Goal: Task Accomplishment & Management: Use online tool/utility

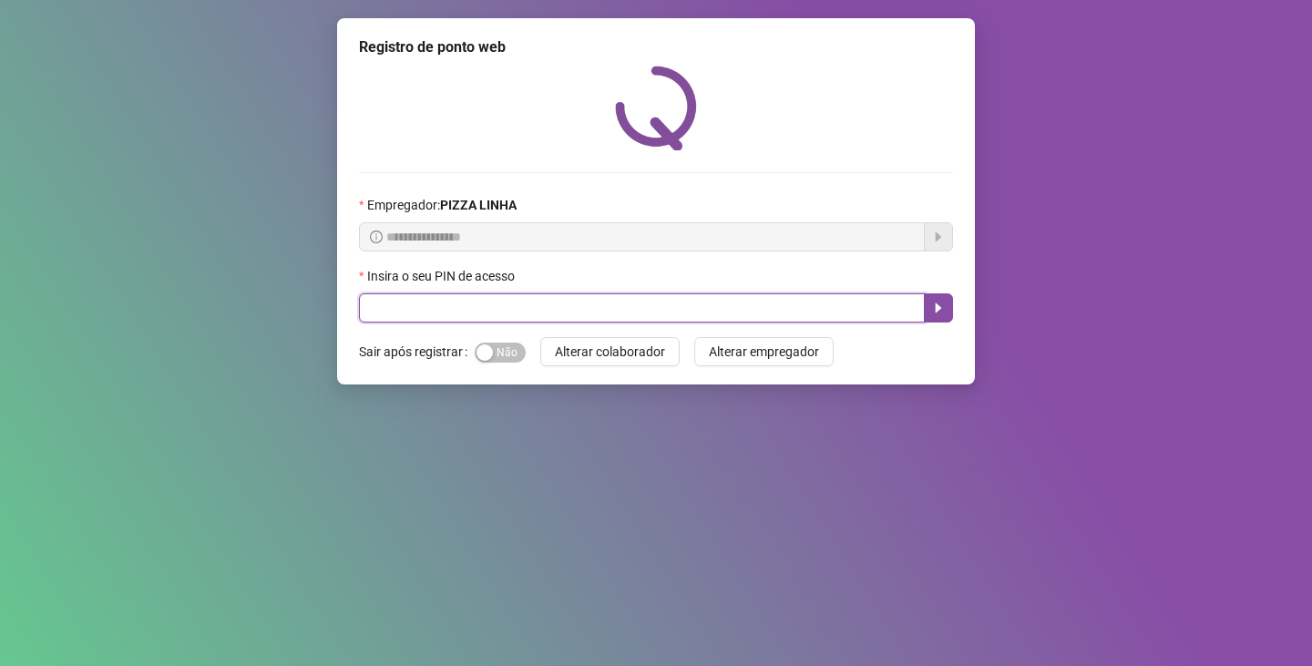
click at [399, 319] on input "text" at bounding box center [642, 307] width 566 height 29
type input "**"
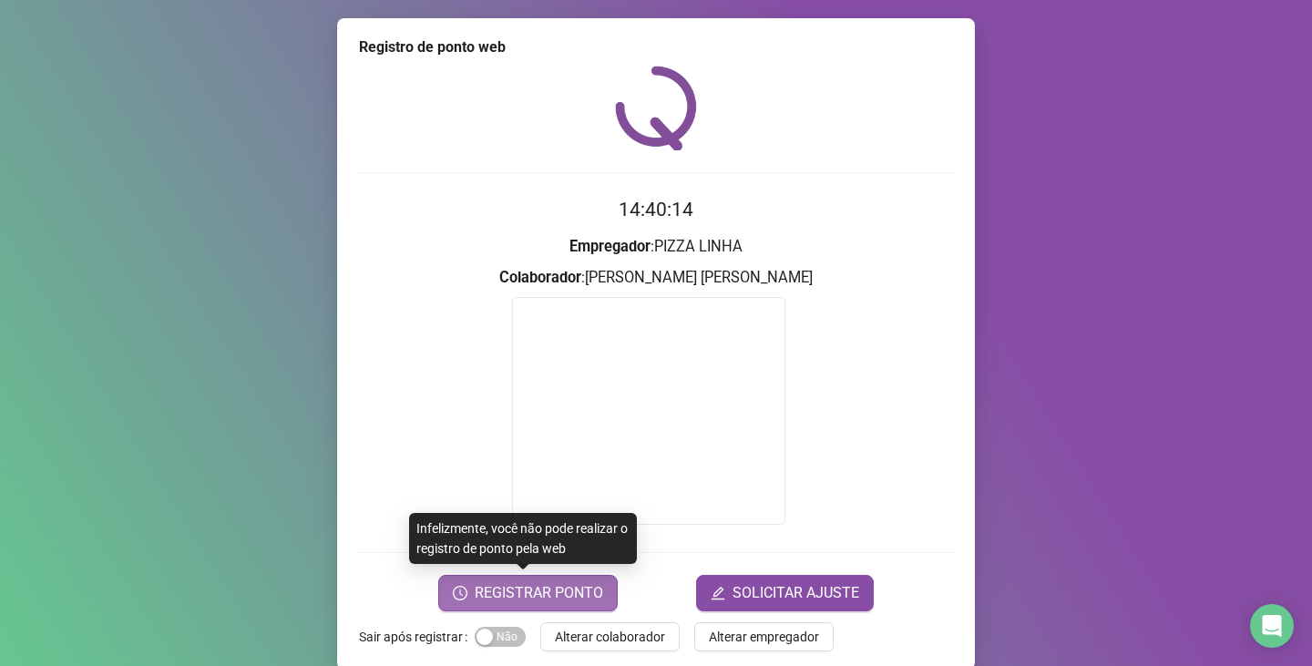
click at [555, 603] on span "REGISTRAR PONTO" at bounding box center [539, 593] width 128 height 22
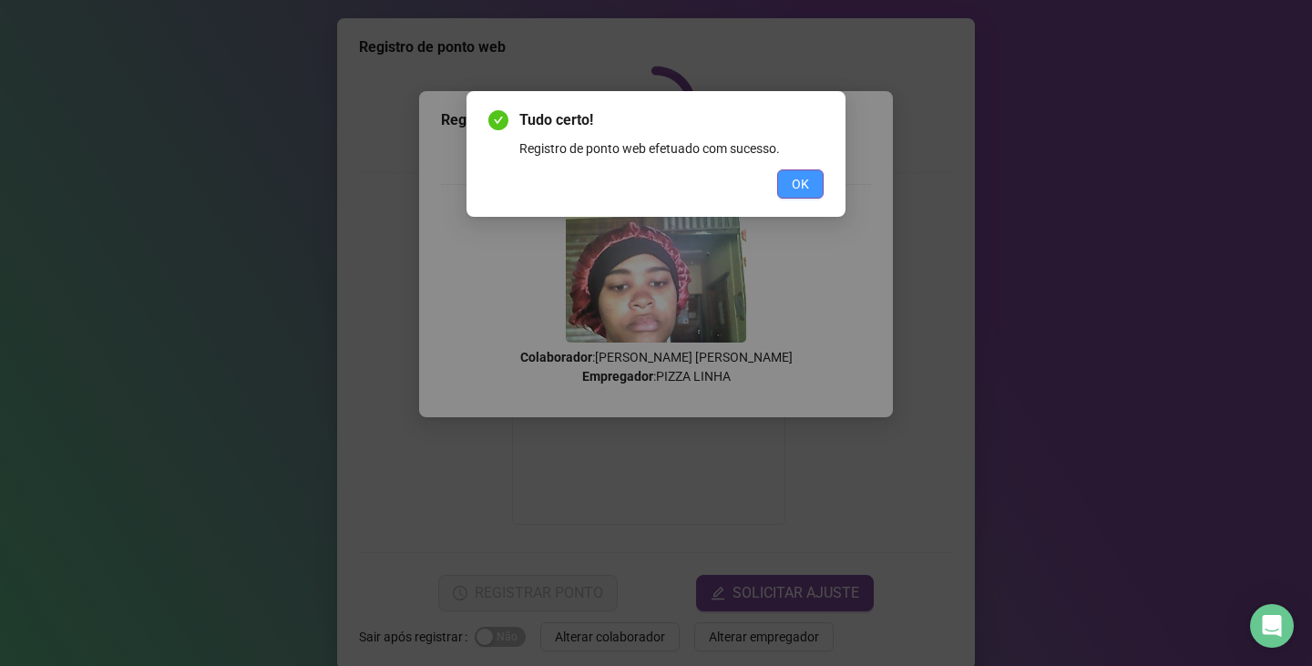
click at [799, 197] on button "OK" at bounding box center [800, 183] width 46 height 29
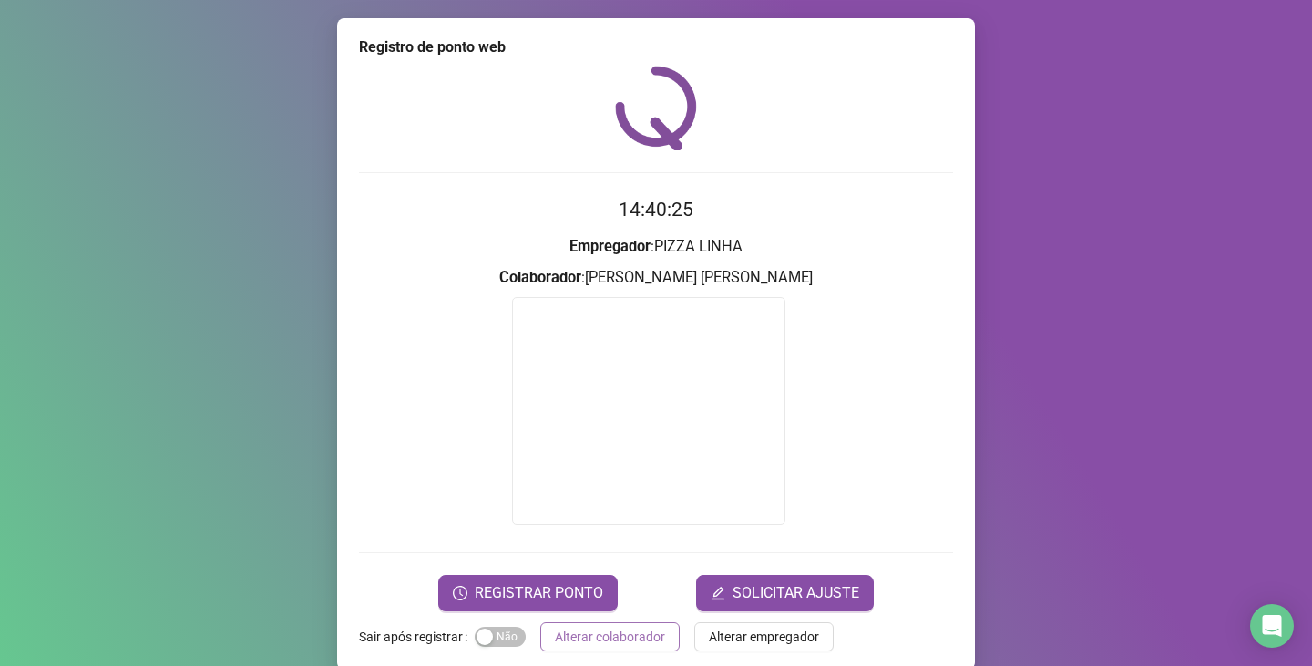
click at [582, 627] on span "Alterar colaborador" at bounding box center [610, 637] width 110 height 20
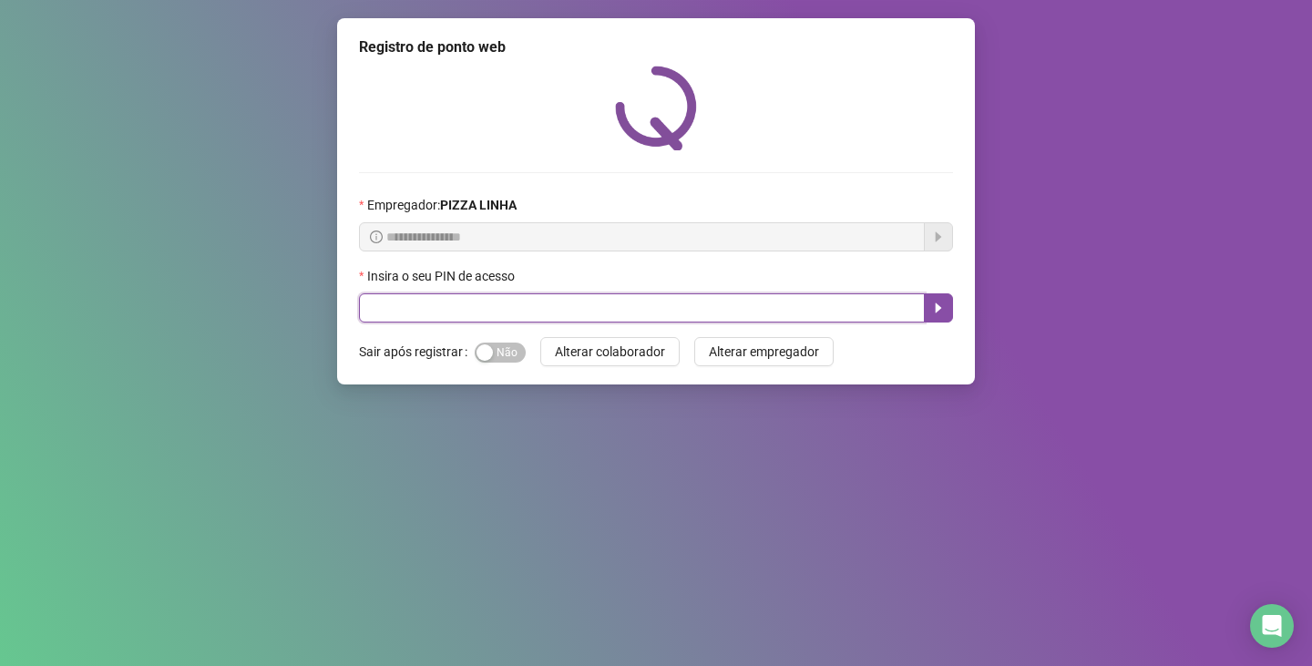
click at [467, 302] on input "text" at bounding box center [642, 307] width 566 height 29
type input "**"
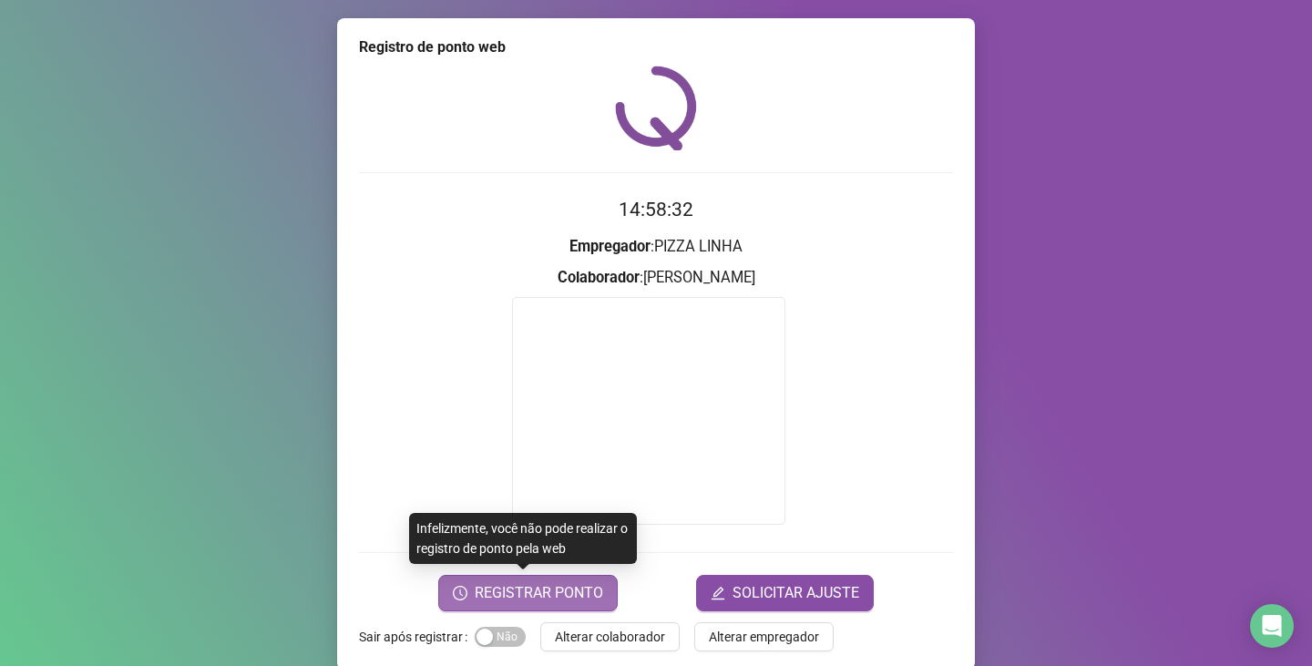
click at [559, 575] on button "REGISTRAR PONTO" at bounding box center [528, 593] width 180 height 36
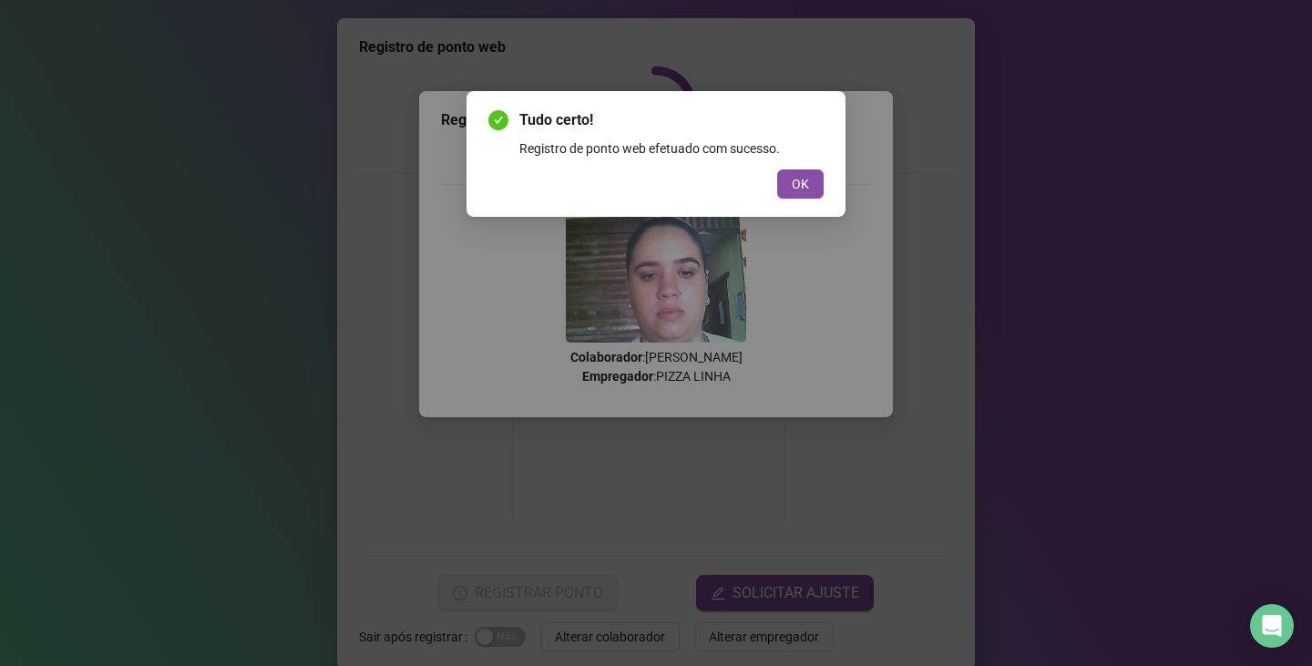
click at [841, 189] on div "Tudo certo! Registro de ponto web efetuado com sucesso. OK" at bounding box center [656, 154] width 379 height 126
click at [819, 190] on button "OK" at bounding box center [800, 183] width 46 height 29
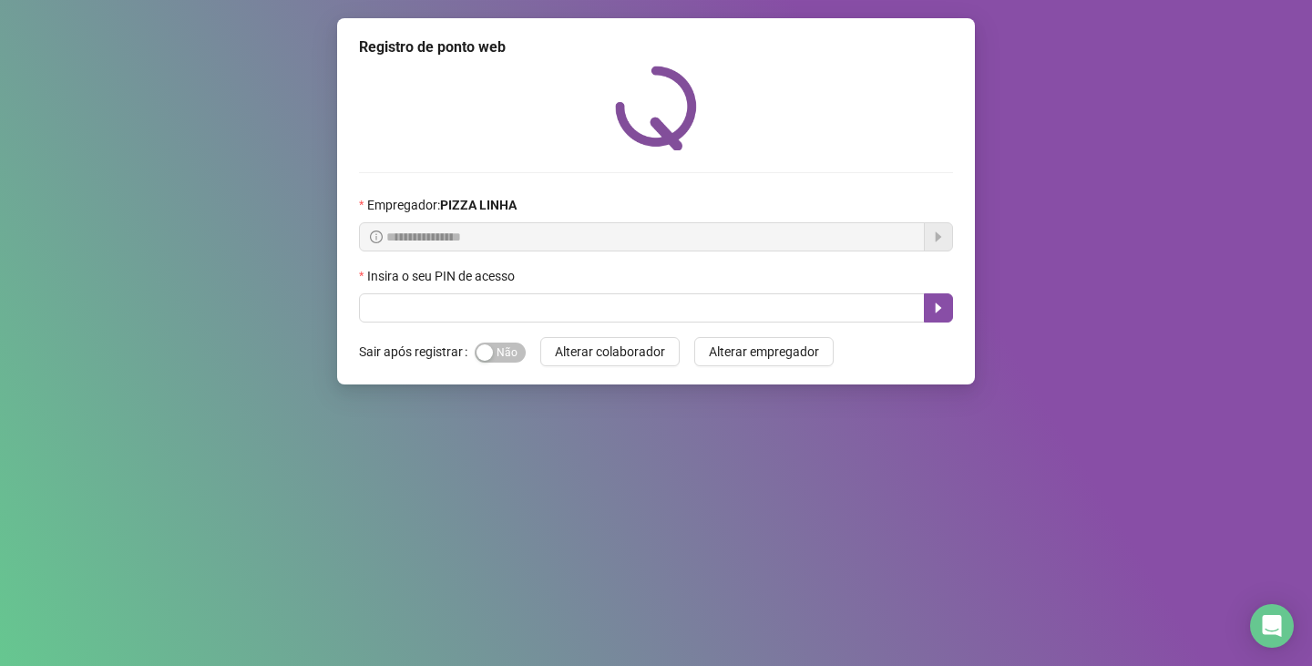
click at [400, 288] on div "Insira o seu PIN de acesso" at bounding box center [656, 279] width 594 height 27
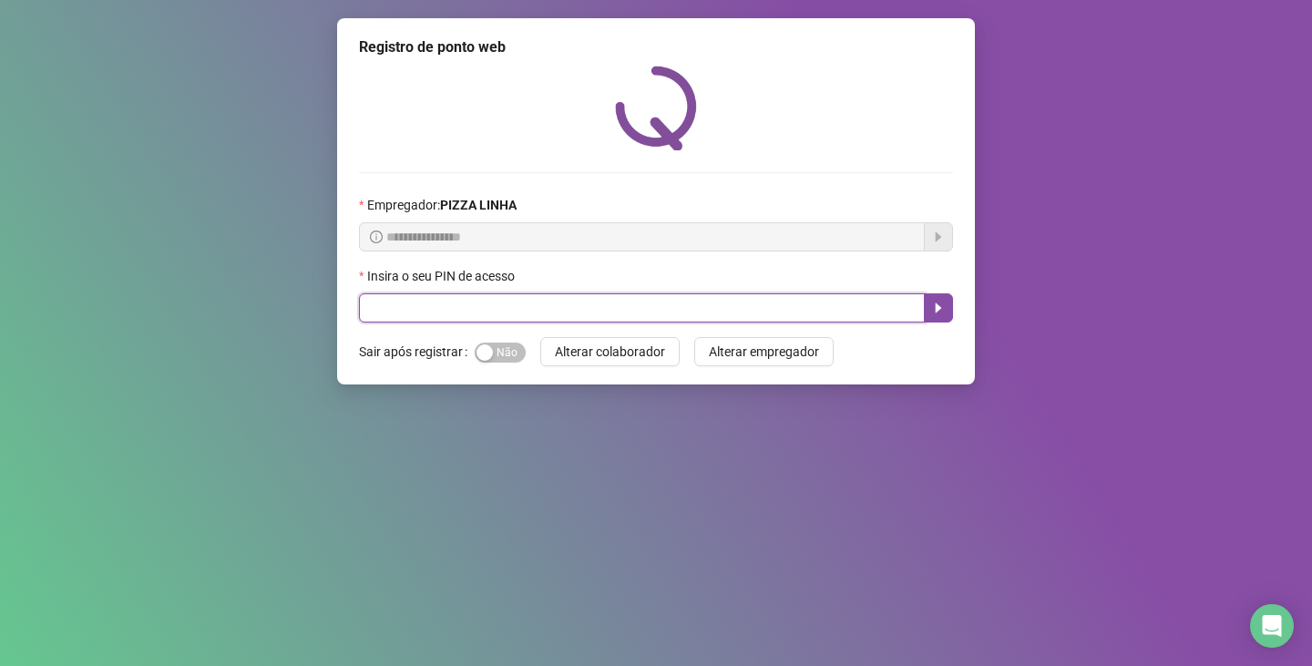
click at [387, 313] on input "text" at bounding box center [642, 307] width 566 height 29
type input "**"
click at [946, 297] on button "button" at bounding box center [938, 307] width 29 height 29
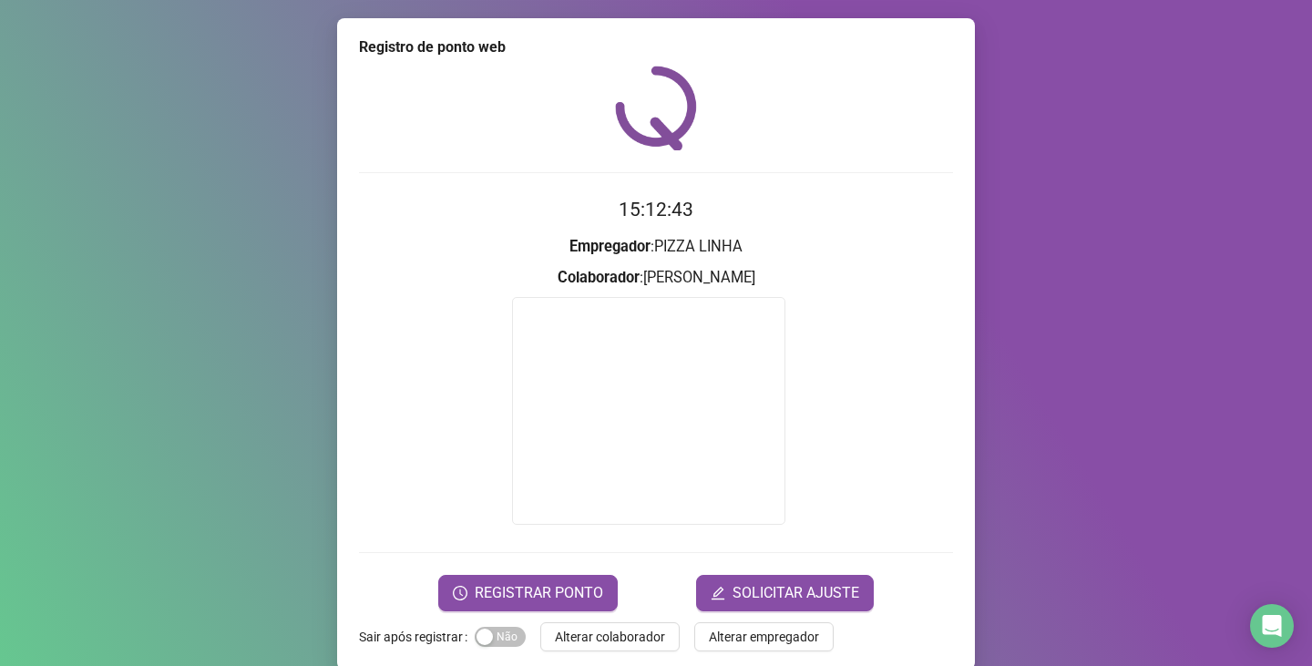
drag, startPoint x: 948, startPoint y: 314, endPoint x: 975, endPoint y: 307, distance: 28.3
click at [946, 315] on form at bounding box center [656, 413] width 594 height 233
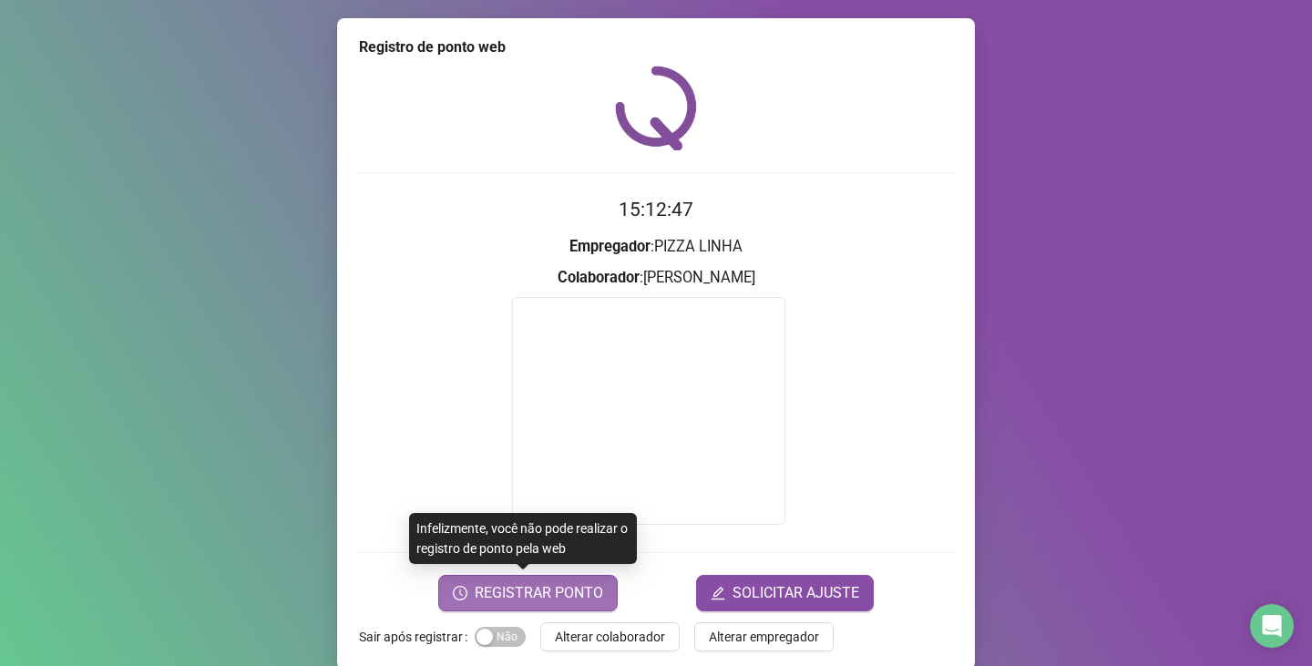
click at [564, 587] on span "REGISTRAR PONTO" at bounding box center [539, 593] width 128 height 22
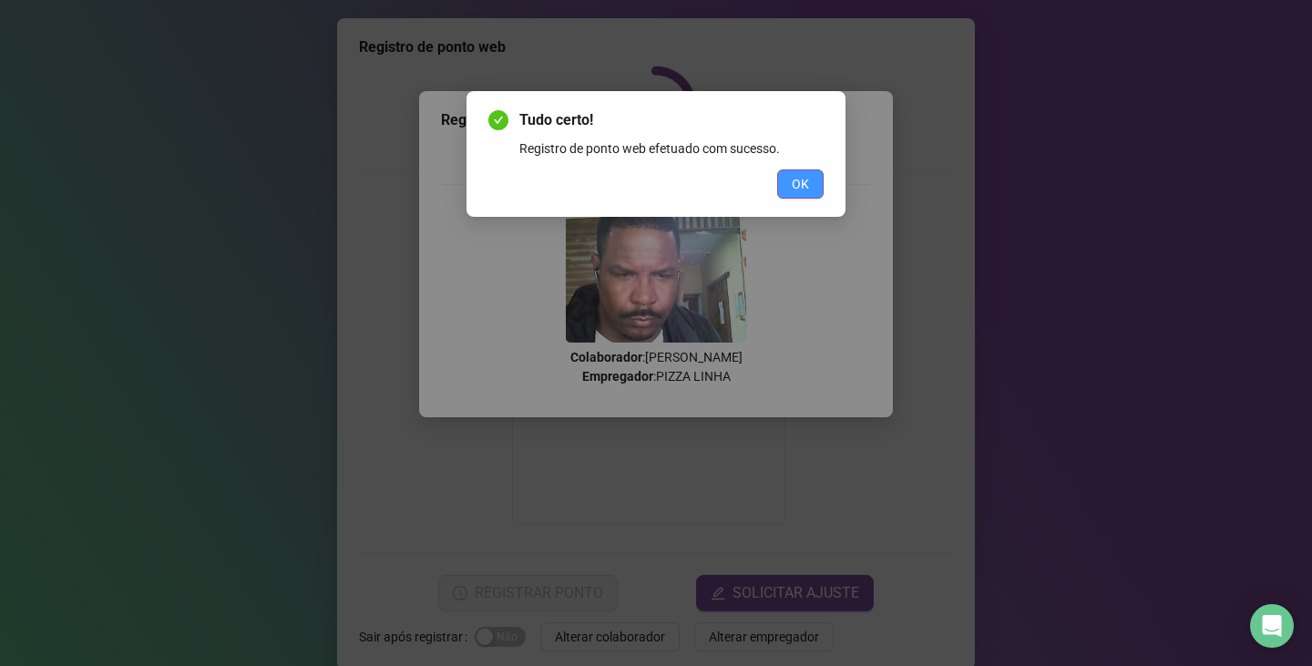
click at [789, 185] on button "OK" at bounding box center [800, 183] width 46 height 29
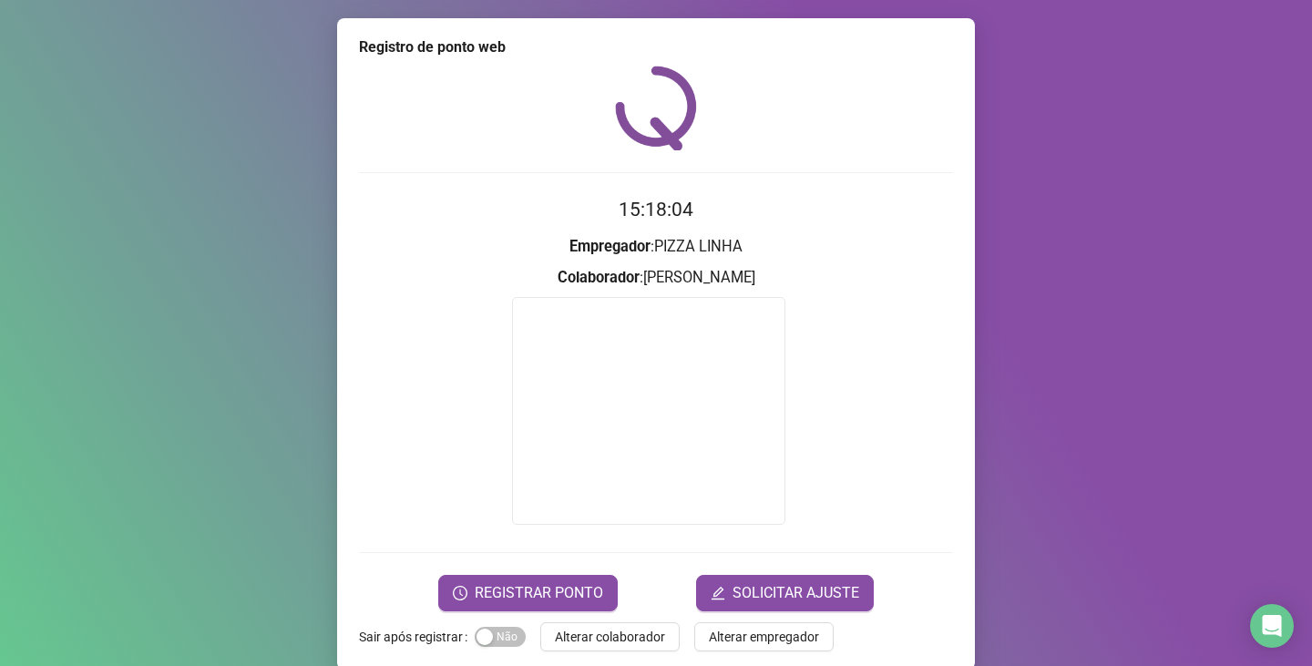
click at [518, 569] on form "15:18:04 Empregador : PIZZA LINHA Colaborador : FERNANDO BRASIL CONCEIÇÃO REGIS…" at bounding box center [656, 402] width 594 height 415
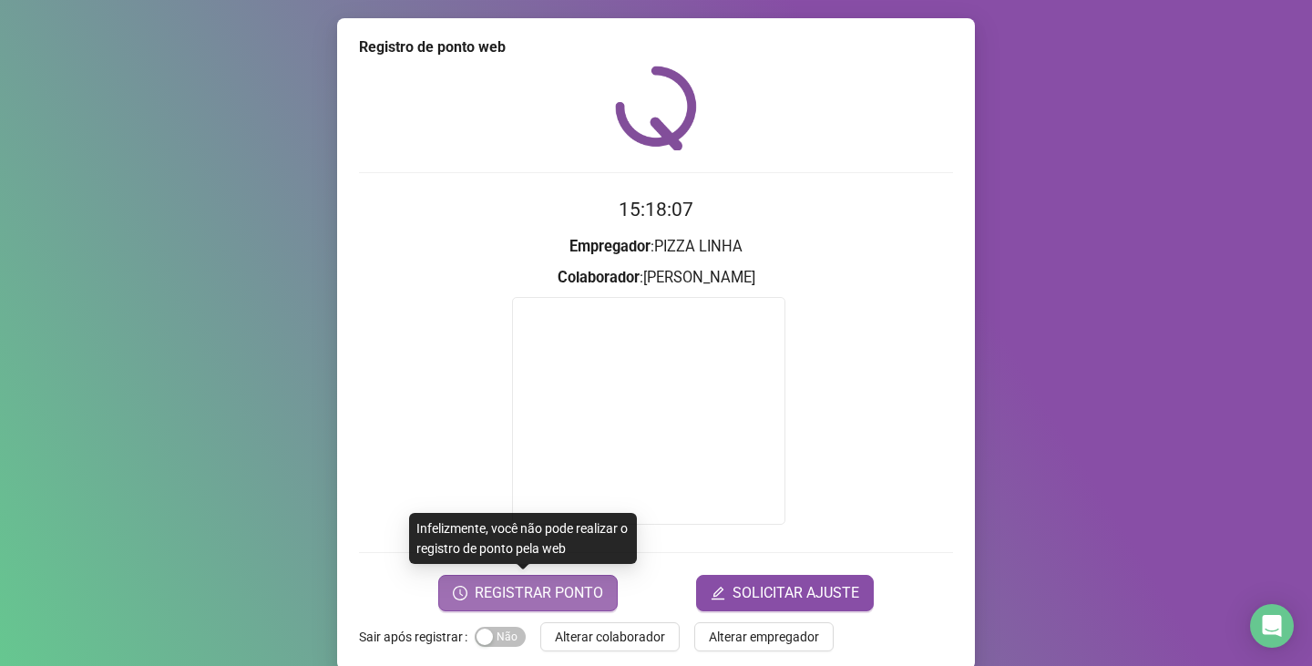
click at [514, 598] on span "REGISTRAR PONTO" at bounding box center [539, 593] width 128 height 22
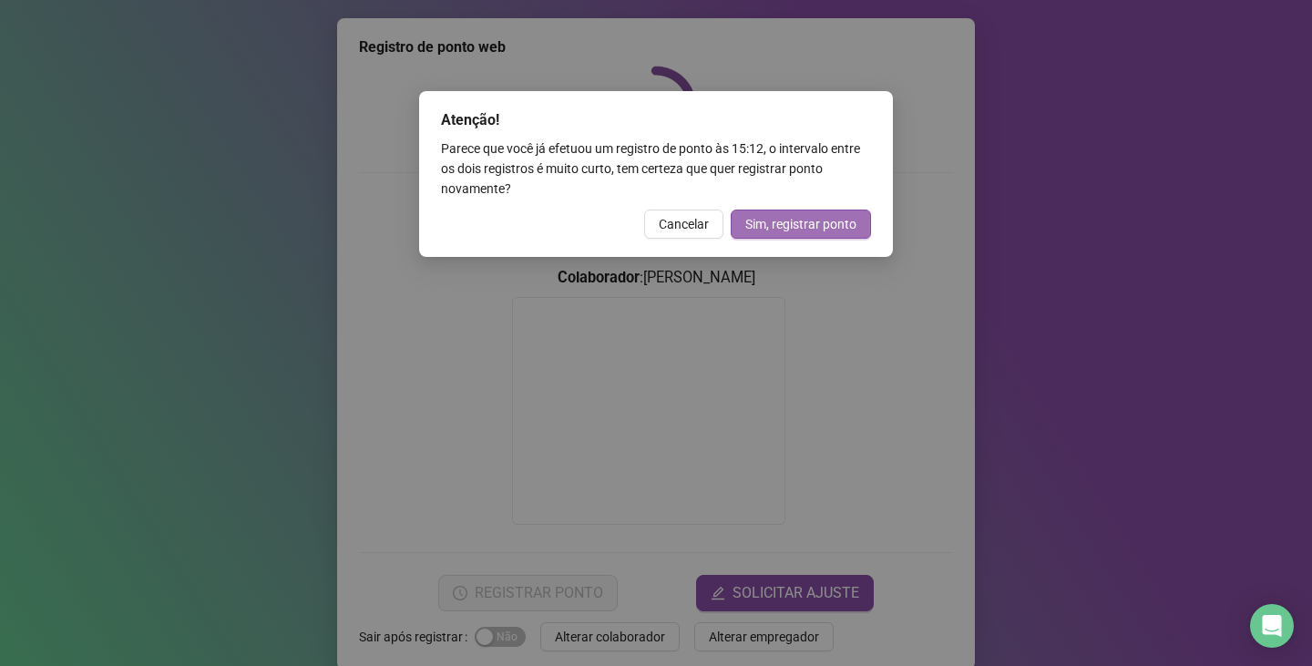
click at [809, 220] on span "Sim, registrar ponto" at bounding box center [800, 224] width 111 height 20
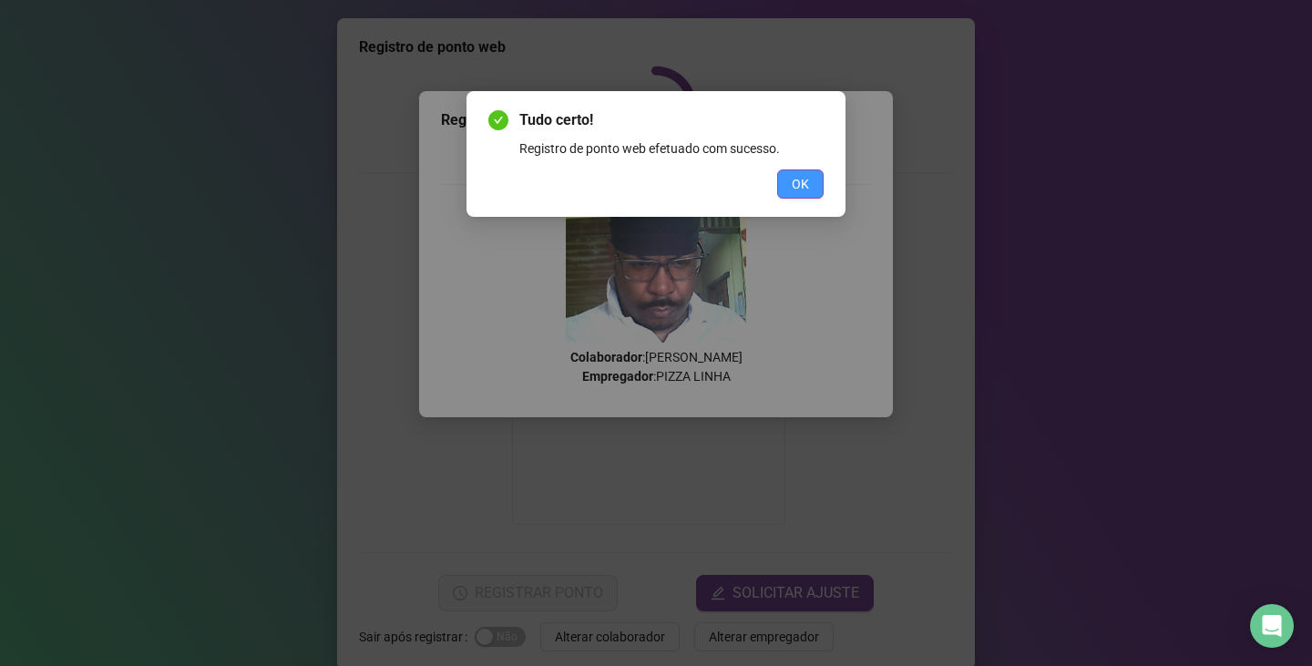
click at [792, 188] on span "OK" at bounding box center [800, 184] width 17 height 20
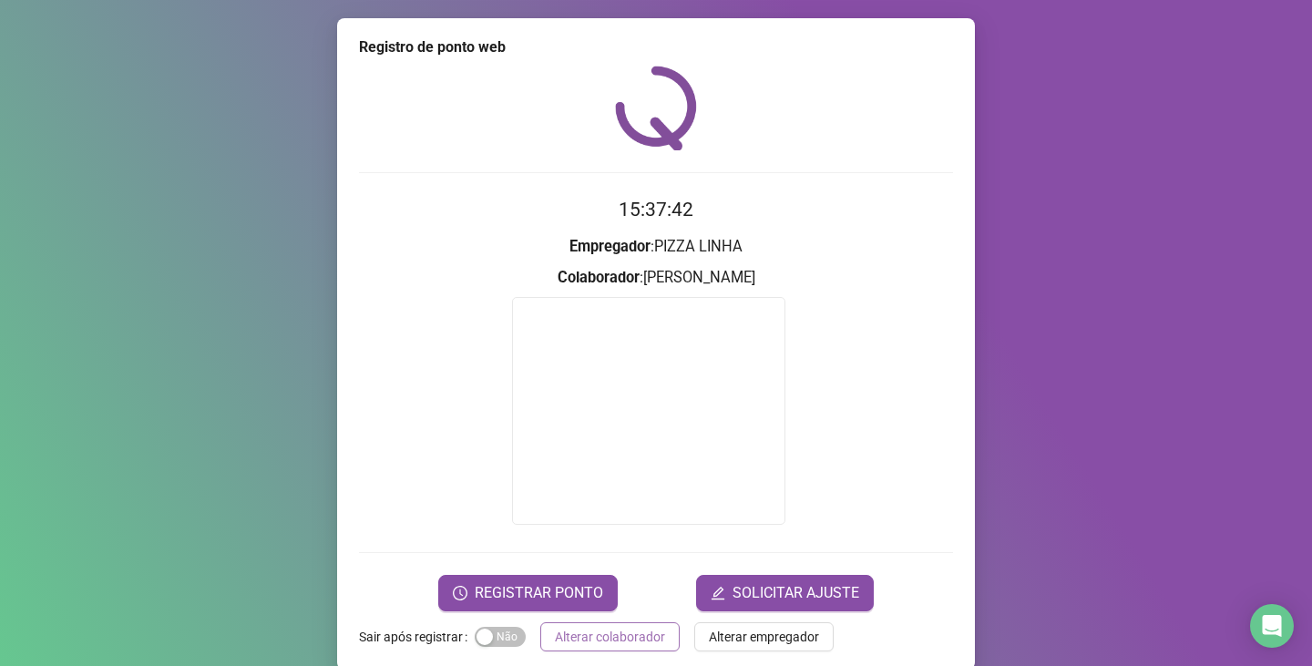
click at [579, 643] on span "Alterar colaborador" at bounding box center [610, 637] width 110 height 20
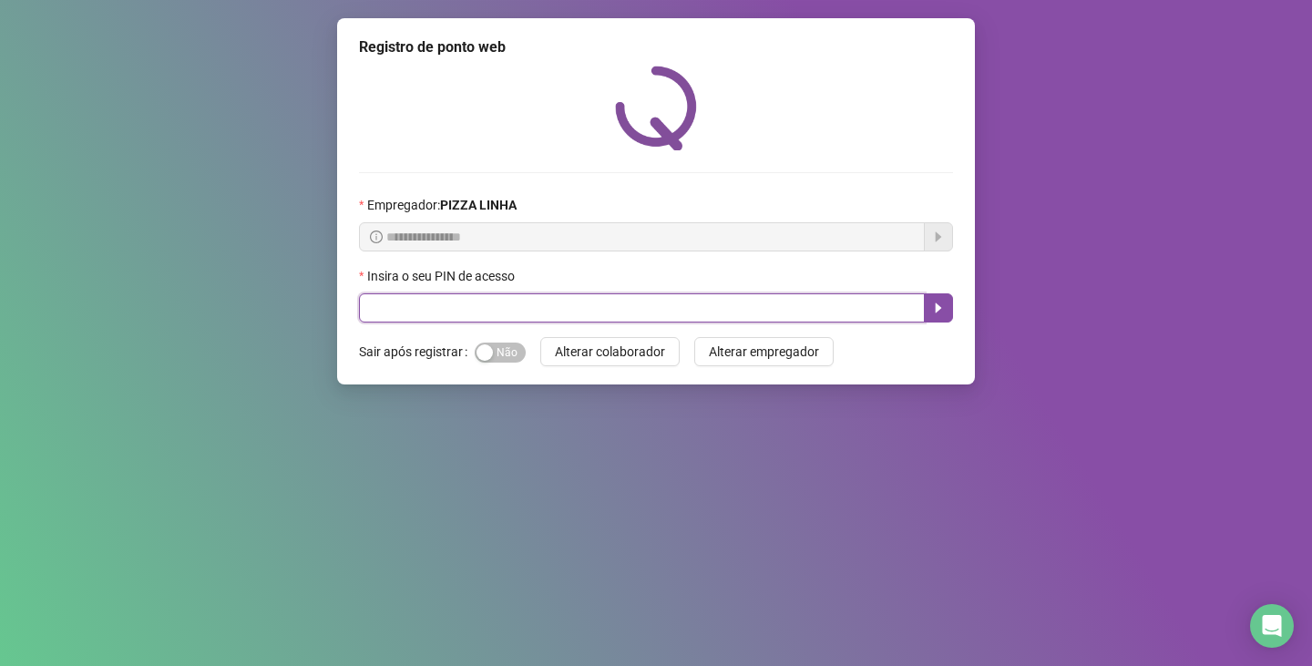
click at [467, 313] on input "text" at bounding box center [642, 307] width 566 height 29
type input "**"
click at [935, 311] on icon "caret-right" at bounding box center [938, 308] width 15 height 15
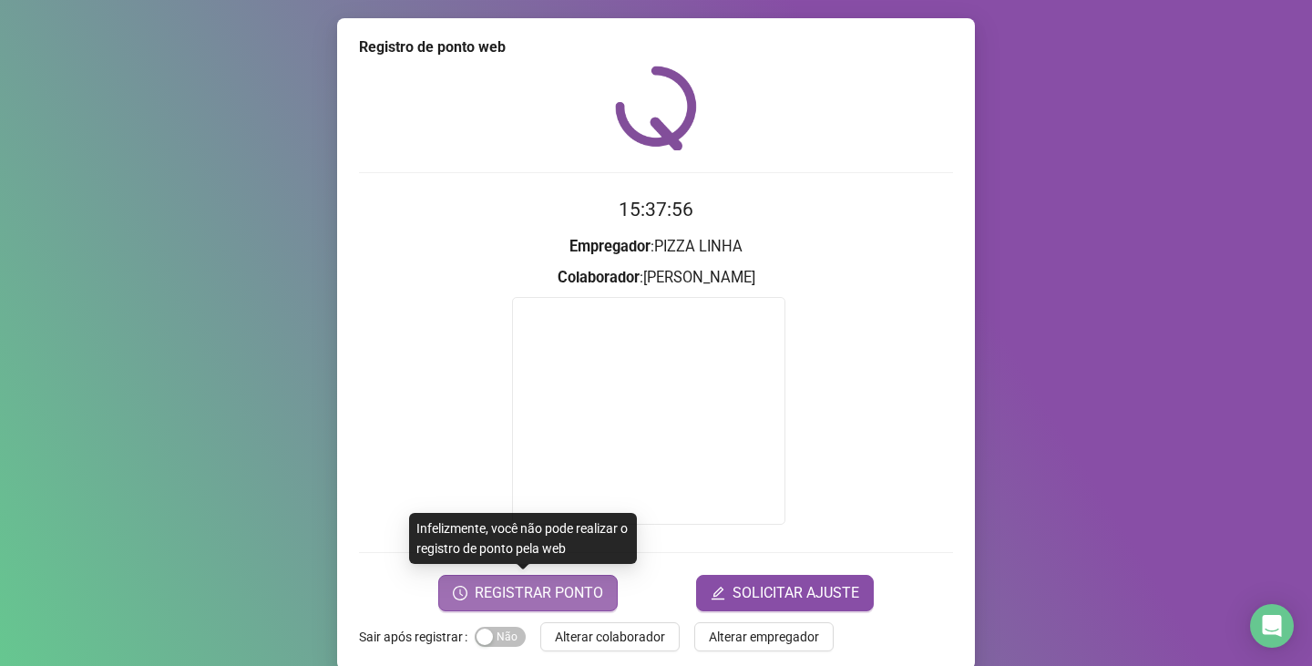
click at [574, 583] on span "REGISTRAR PONTO" at bounding box center [539, 593] width 128 height 22
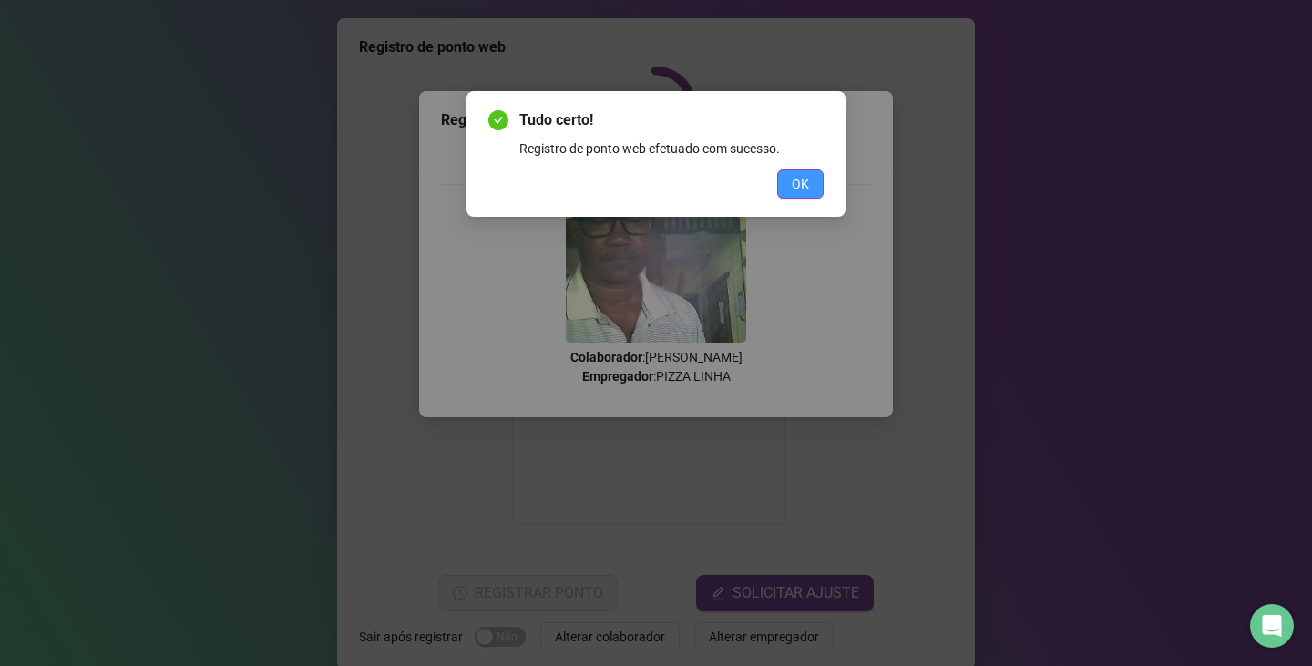
click at [810, 172] on button "OK" at bounding box center [800, 183] width 46 height 29
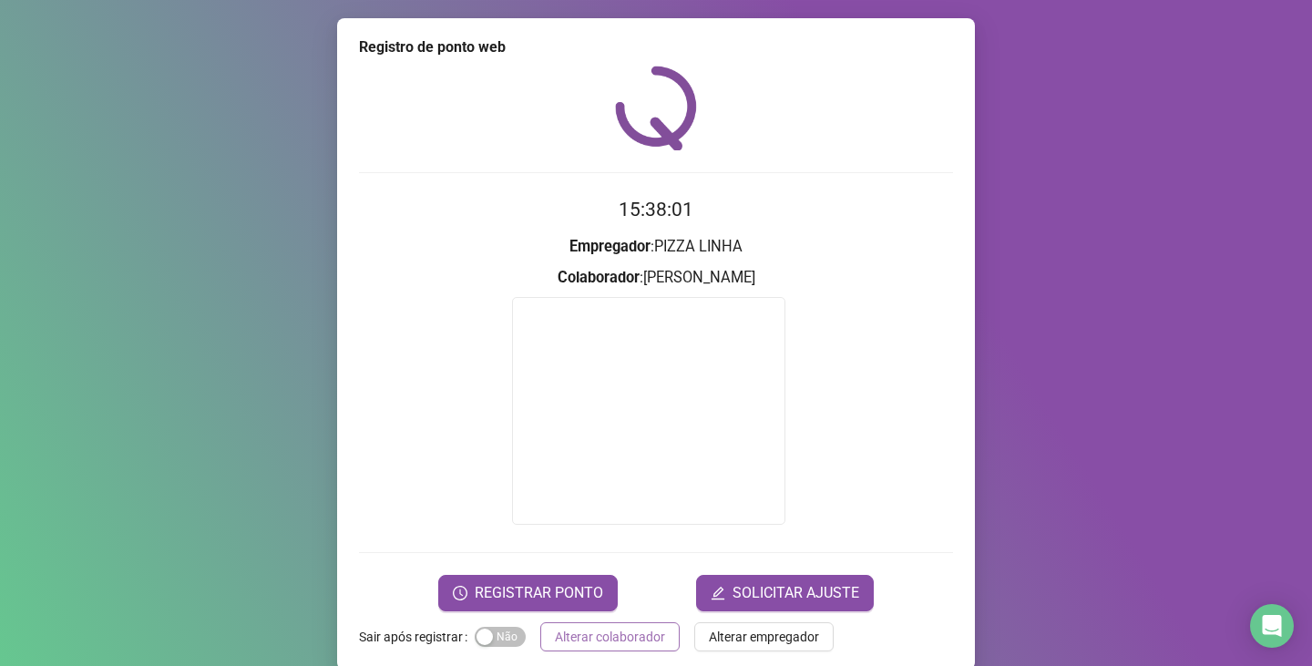
click at [612, 641] on span "Alterar colaborador" at bounding box center [610, 637] width 110 height 20
